Goal: Find contact information: Find contact information

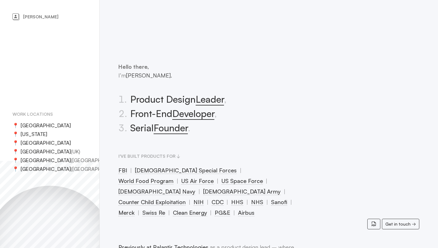
click at [145, 115] on li "2 . Front-End Developer ," at bounding box center [207, 114] width 179 height 14
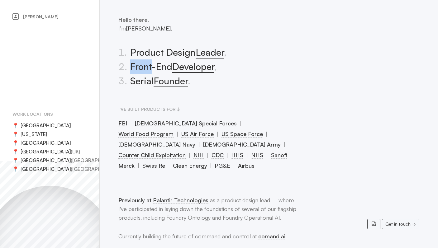
scroll to position [44, 0]
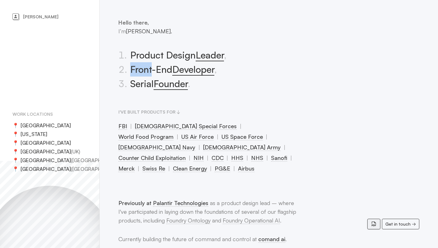
click at [372, 222] on icon at bounding box center [374, 224] width 6 height 6
click at [400, 224] on span "Get in touch" at bounding box center [397, 224] width 25 height 9
click at [257, 33] on p "Hello there, I’m Quentin Le Pape." at bounding box center [207, 26] width 179 height 17
click at [243, 93] on div "Hello there, I’m Quentin Le Pape. 1 . Product Design Leader , 2 . Front-End Dev…" at bounding box center [207, 96] width 179 height 156
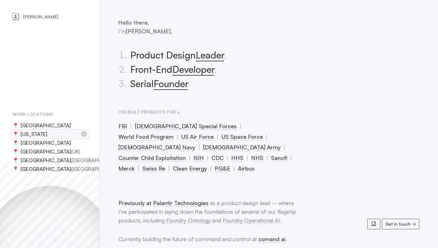
click at [41, 134] on li "📍 [US_STATE]" at bounding box center [49, 134] width 74 height 9
